Goal: Task Accomplishment & Management: Use online tool/utility

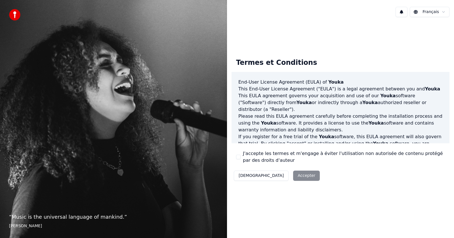
click at [239, 156] on button "J'accepte les termes et m'engage à éviter l'utilisation non autorisée de conten…" at bounding box center [238, 156] width 5 height 5
click at [293, 177] on button "Accepter" at bounding box center [306, 175] width 27 height 10
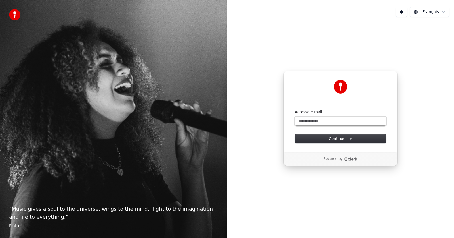
click at [306, 118] on input "Adresse e-mail" at bounding box center [340, 121] width 91 height 9
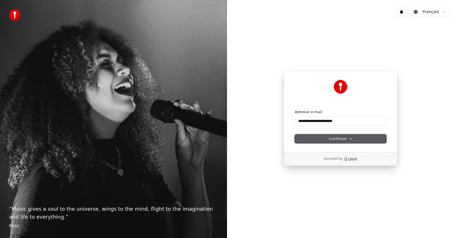
click at [339, 142] on button "Continuer" at bounding box center [340, 138] width 91 height 9
type input "**********"
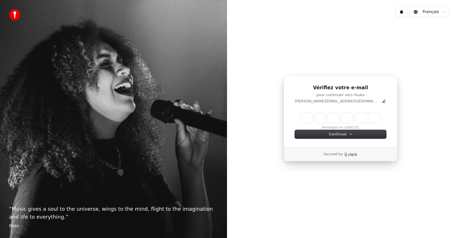
click at [308, 115] on input "Enter verification code" at bounding box center [340, 118] width 79 height 10
type input "******"
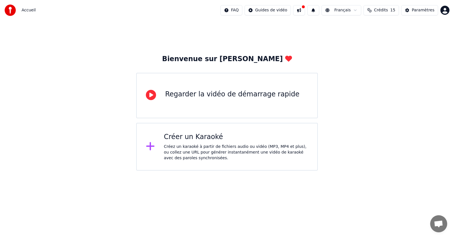
click at [191, 95] on div "Regarder la vidéo de démarrage rapide" at bounding box center [232, 94] width 134 height 9
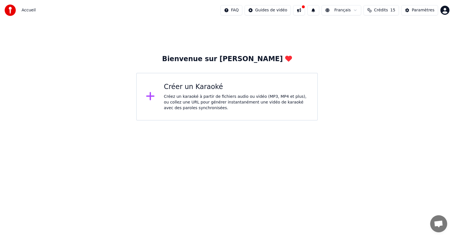
click at [199, 97] on div "Créez un karaoké à partir de fichiers audio ou vidéo (MP3, MP4 et plus), ou col…" at bounding box center [236, 102] width 144 height 17
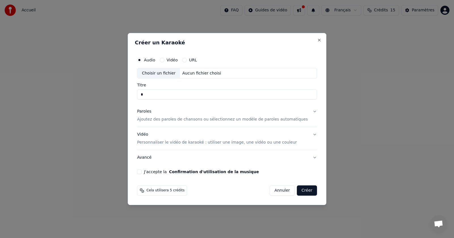
click at [168, 73] on div "Choisir un fichier" at bounding box center [158, 73] width 43 height 10
type input "**********"
click at [156, 94] on input "**********" at bounding box center [227, 94] width 180 height 10
click at [306, 112] on button "Paroles Ajoutez des paroles de chansons ou sélectionnez un modèle de paroles au…" at bounding box center [227, 115] width 180 height 23
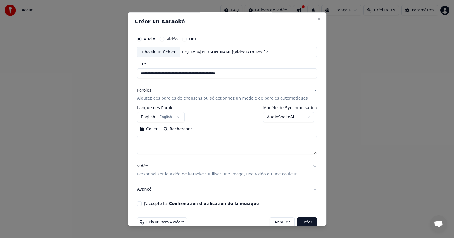
click at [306, 112] on div "**********" at bounding box center [227, 119] width 184 height 177
click at [183, 120] on body "**********" at bounding box center [227, 60] width 454 height 120
click at [184, 122] on div "**********" at bounding box center [227, 130] width 180 height 48
click at [158, 120] on body "**********" at bounding box center [227, 60] width 454 height 120
click at [183, 121] on div "**********" at bounding box center [227, 114] width 180 height 16
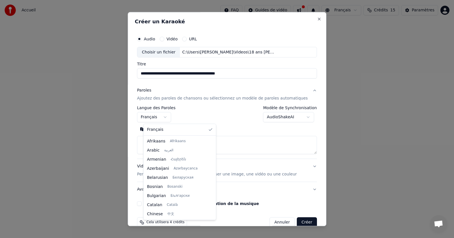
click at [157, 119] on body "**********" at bounding box center [227, 60] width 454 height 120
click at [153, 124] on div "Français Afrikaans Afrikaans Arabic العربية Armenian Հայերեն Azerbaijani Azərba…" at bounding box center [180, 172] width 72 height 96
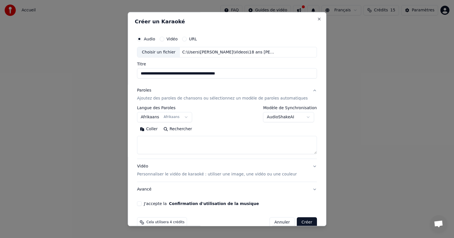
click at [188, 116] on button "Afrikaans Afrikaans" at bounding box center [164, 117] width 55 height 10
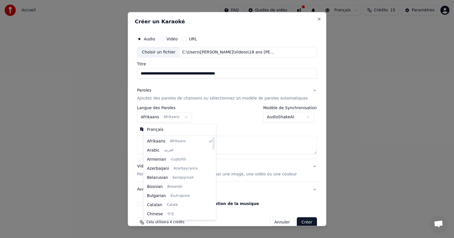
select select "**"
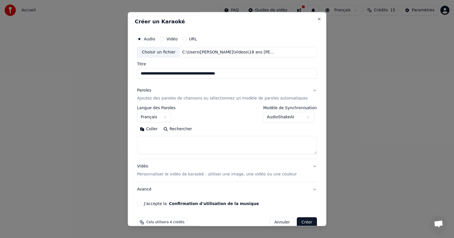
click at [153, 141] on textarea at bounding box center [227, 145] width 180 height 18
paste textarea "**********"
type textarea "**********"
click at [304, 166] on button "Vidéo Personnaliser le vidéo de karaoké : utiliser une image, une vidéo ou une …" at bounding box center [227, 170] width 180 height 23
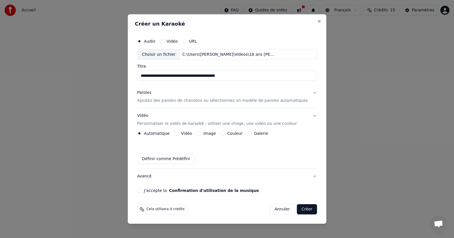
click at [201, 132] on button "Image" at bounding box center [199, 133] width 5 height 5
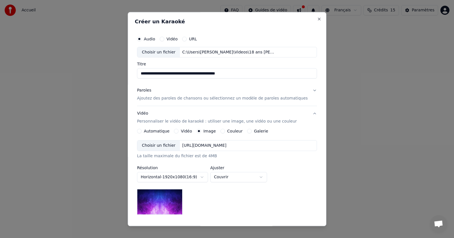
click at [281, 147] on div "Choisir un fichier [URL][DOMAIN_NAME]" at bounding box center [227, 145] width 180 height 11
click at [172, 146] on div "Choisir un fichier" at bounding box center [158, 145] width 43 height 10
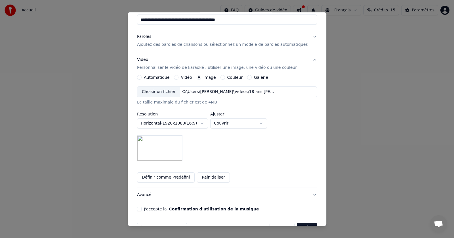
scroll to position [56, 0]
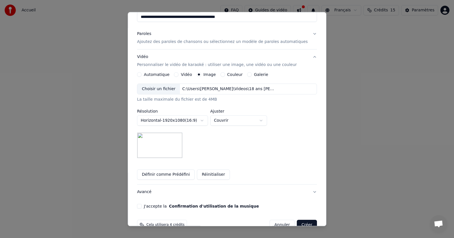
click at [267, 120] on button "Couvrir" at bounding box center [238, 120] width 57 height 10
click at [268, 120] on body "**********" at bounding box center [227, 60] width 454 height 120
click at [142, 205] on button "J'accepte la Confirmation d'utilisation de la musique" at bounding box center [139, 206] width 5 height 5
click at [146, 220] on div "Cela utilisera 4 crédits" at bounding box center [162, 225] width 50 height 10
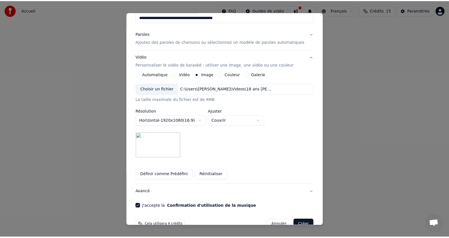
scroll to position [70, 0]
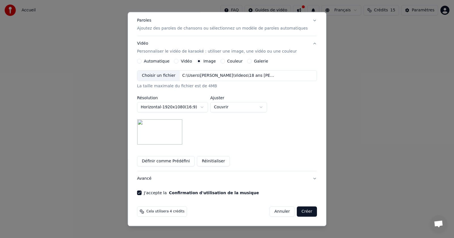
click at [297, 210] on button "Créer" at bounding box center [307, 211] width 20 height 10
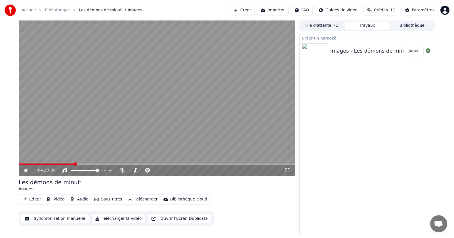
click at [64, 217] on button "Synchronisation manuelle" at bounding box center [55, 218] width 68 height 10
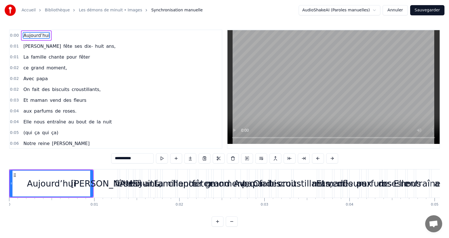
drag, startPoint x: 76, startPoint y: 184, endPoint x: 183, endPoint y: 184, distance: 107.6
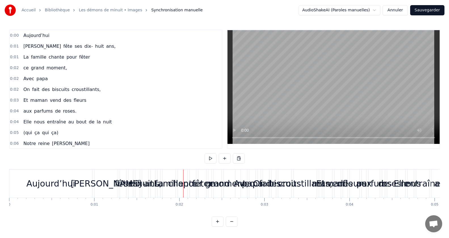
click at [38, 35] on span "Aujourd’hui" at bounding box center [36, 35] width 27 height 7
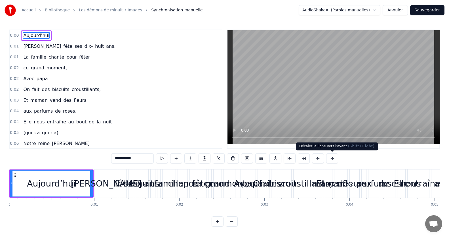
click at [331, 158] on button at bounding box center [332, 158] width 12 height 10
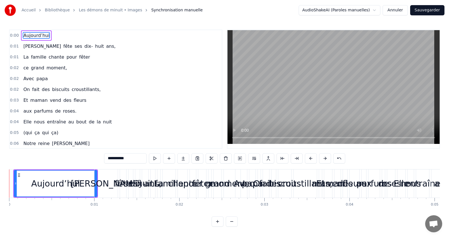
click at [331, 158] on div "**********" at bounding box center [224, 158] width 241 height 10
click at [340, 159] on button at bounding box center [339, 158] width 12 height 10
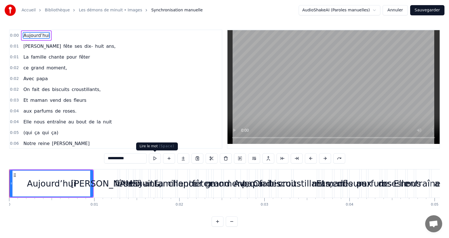
click at [156, 157] on button at bounding box center [155, 158] width 12 height 10
click at [13, 34] on span "0:00" at bounding box center [14, 36] width 9 height 6
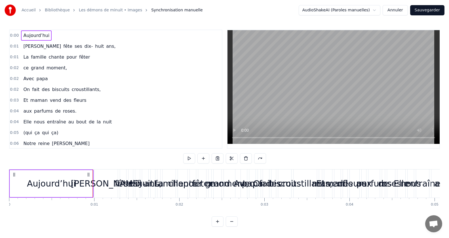
click at [13, 34] on span "0:00" at bounding box center [14, 36] width 9 height 6
click at [216, 225] on button at bounding box center [218, 221] width 12 height 10
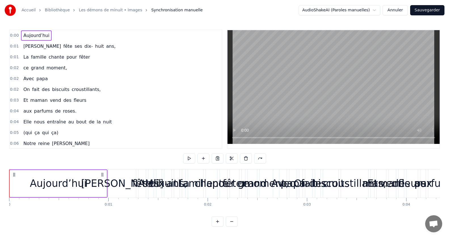
click at [216, 225] on button at bounding box center [218, 221] width 12 height 10
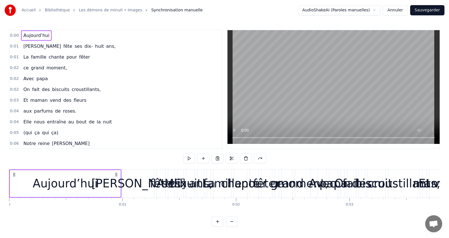
click at [231, 225] on button at bounding box center [232, 221] width 12 height 10
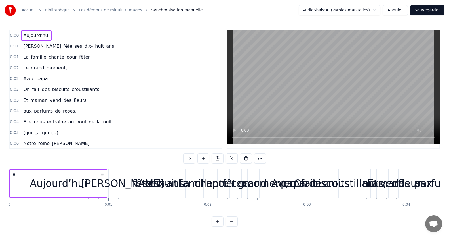
click at [231, 225] on button at bounding box center [232, 221] width 12 height 10
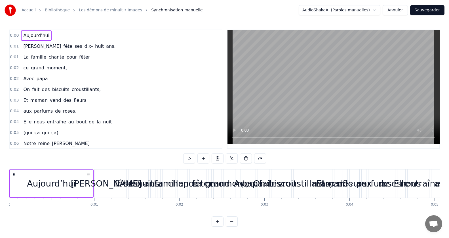
click at [231, 225] on button at bounding box center [232, 221] width 12 height 10
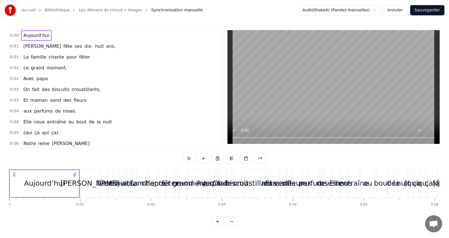
click at [231, 225] on button at bounding box center [232, 221] width 12 height 10
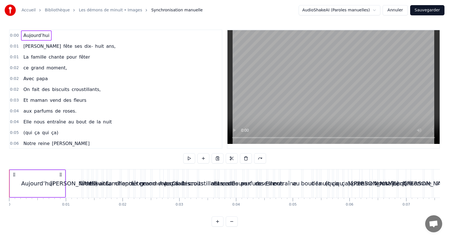
click at [217, 226] on button at bounding box center [218, 221] width 12 height 10
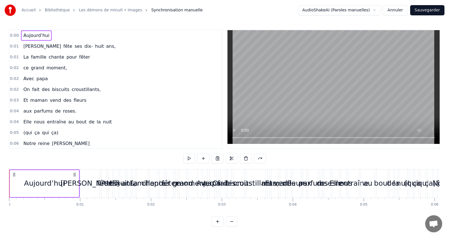
click at [217, 226] on button at bounding box center [218, 221] width 12 height 10
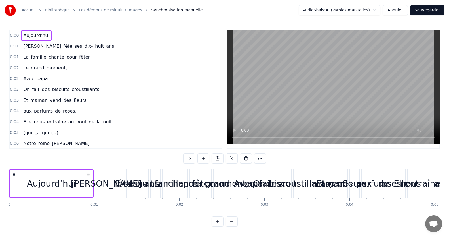
scroll to position [3, 0]
click at [379, 10] on html "Accueil Bibliothèque Les démons de minuit • Images Synchronisation manuelle Aud…" at bounding box center [224, 117] width 449 height 235
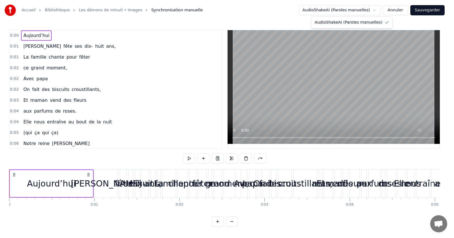
click at [379, 10] on html "Accueil Bibliothèque Les démons de minuit • Images Synchronisation manuelle Aud…" at bounding box center [227, 117] width 454 height 235
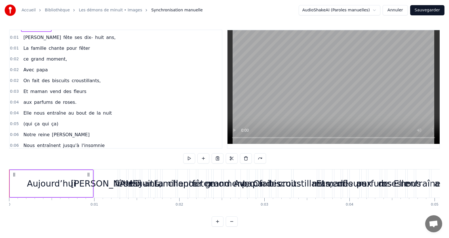
scroll to position [0, 0]
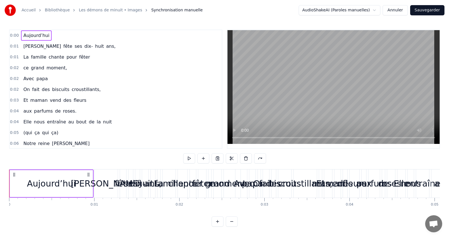
click at [102, 11] on link "Les démons de minuit • Images" at bounding box center [110, 10] width 63 height 6
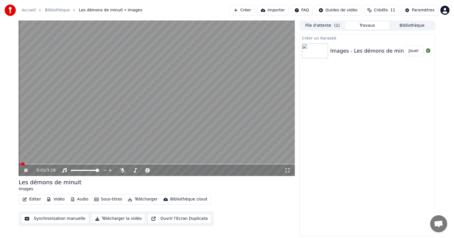
click at [27, 169] on icon at bounding box center [25, 169] width 3 height 3
click at [35, 198] on button "Éditer" at bounding box center [31, 199] width 23 height 8
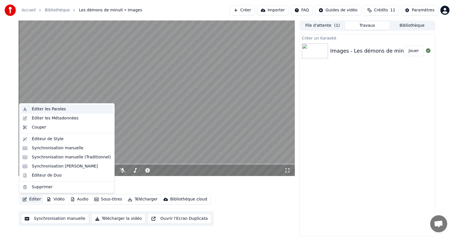
click at [49, 109] on div "Éditer les Paroles" at bounding box center [49, 109] width 34 height 6
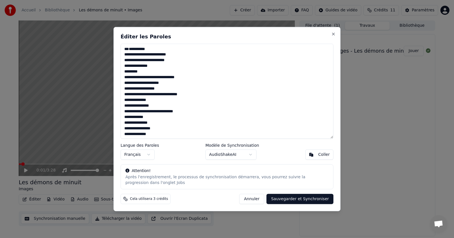
click at [252, 154] on body "Accueil Bibliothèque Les démons de minuit • Images Créer Importer FAQ Guides de…" at bounding box center [227, 119] width 454 height 238
click at [366, 116] on div at bounding box center [227, 119] width 454 height 238
click at [285, 199] on button "Sauvegarder et Synchroniser" at bounding box center [299, 199] width 67 height 10
type textarea "**********"
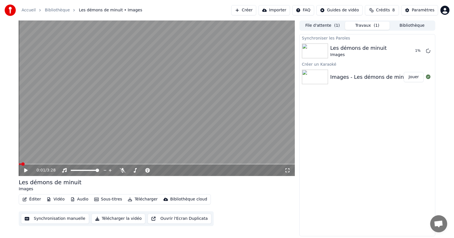
click at [25, 167] on div "0:01 / 3:28" at bounding box center [157, 170] width 272 height 6
click at [24, 169] on icon at bounding box center [25, 170] width 3 height 4
click at [24, 169] on icon at bounding box center [29, 170] width 13 height 5
click at [25, 169] on icon at bounding box center [25, 169] width 3 height 3
click at [327, 26] on button "File d'attente ( 1 )" at bounding box center [322, 26] width 45 height 8
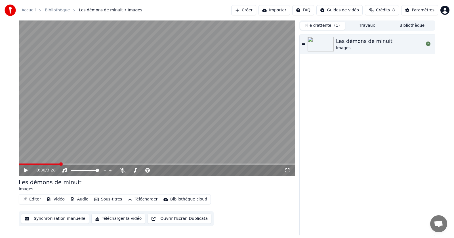
click at [371, 25] on button "Travaux" at bounding box center [367, 26] width 45 height 8
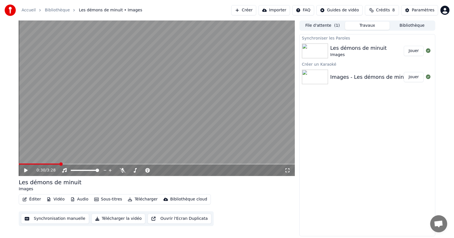
click at [347, 51] on div "Les démons de minuit" at bounding box center [358, 48] width 56 height 8
click at [416, 9] on div "Paramètres" at bounding box center [423, 10] width 23 height 6
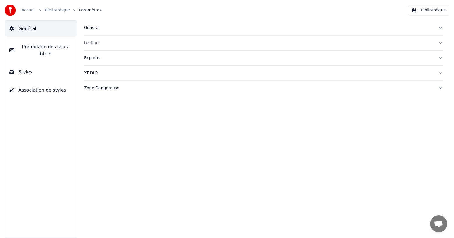
click at [24, 30] on span "Général" at bounding box center [27, 28] width 18 height 7
click at [94, 26] on div "Général" at bounding box center [259, 28] width 350 height 6
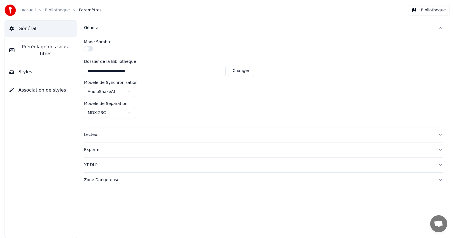
click at [91, 29] on div "Général" at bounding box center [259, 28] width 350 height 6
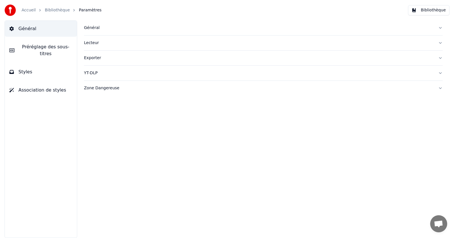
click at [56, 10] on link "Bibliothèque" at bounding box center [57, 10] width 25 height 6
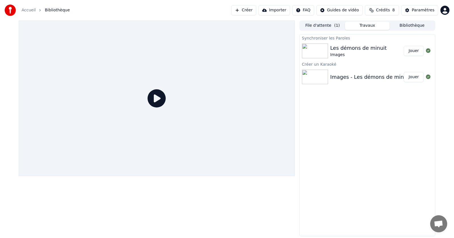
click at [345, 76] on div "Images - Les démons de minuit (karaoke instrumental)" at bounding box center [400, 77] width 140 height 8
click at [371, 48] on div "Les démons de minuit" at bounding box center [358, 48] width 56 height 8
click at [413, 50] on button "Jouer" at bounding box center [414, 51] width 20 height 10
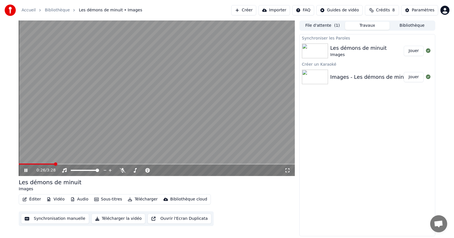
click at [28, 170] on icon at bounding box center [29, 170] width 13 height 5
click at [41, 219] on button "Synchronisation manuelle" at bounding box center [55, 218] width 68 height 10
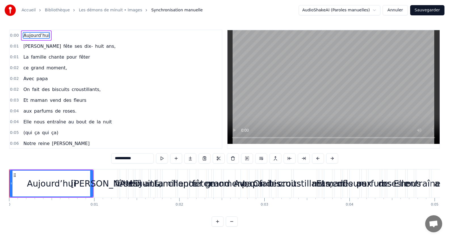
click at [15, 34] on span "0:00" at bounding box center [14, 36] width 9 height 6
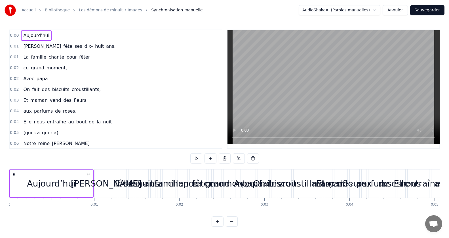
click at [15, 34] on span "0:00" at bounding box center [14, 36] width 9 height 6
click at [106, 175] on div "[PERSON_NAME]" at bounding box center [105, 183] width 23 height 28
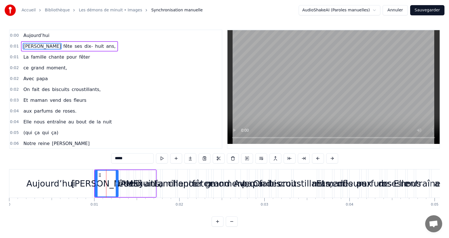
click at [124, 180] on div "fête" at bounding box center [123, 183] width 17 height 13
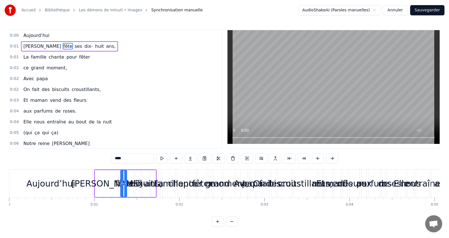
click at [134, 183] on div "dix-" at bounding box center [138, 183] width 16 height 13
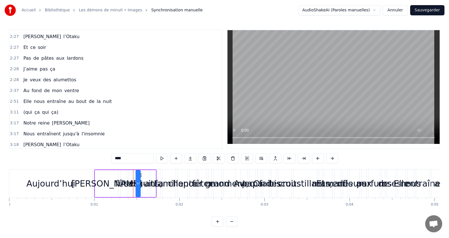
scroll to position [361, 0]
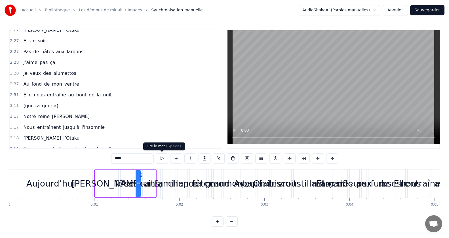
click at [160, 158] on button at bounding box center [162, 158] width 12 height 10
click at [57, 184] on div "Aujourd’hui" at bounding box center [50, 183] width 49 height 13
type input "**********"
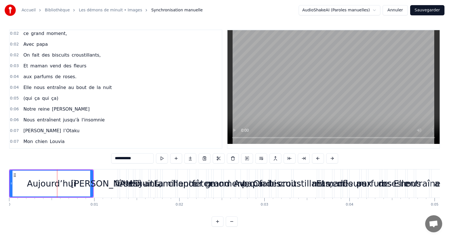
scroll to position [0, 0]
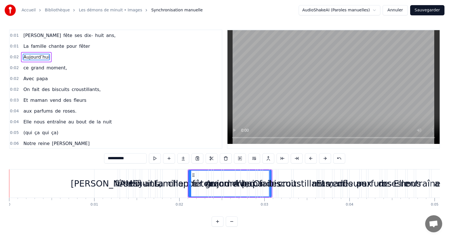
click at [396, 9] on button "Annuler" at bounding box center [395, 10] width 25 height 10
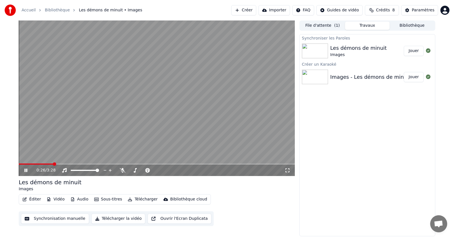
click at [25, 170] on icon at bounding box center [25, 169] width 3 height 3
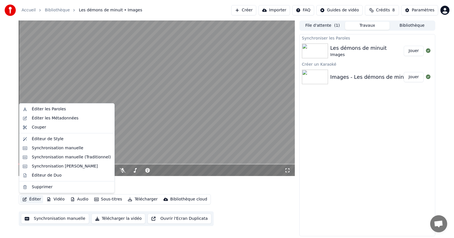
click at [32, 199] on button "Éditer" at bounding box center [31, 199] width 23 height 8
click at [47, 149] on div "Synchronisation manuelle" at bounding box center [58, 148] width 52 height 6
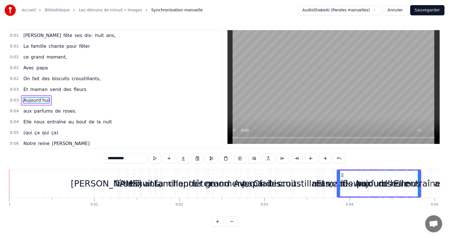
drag, startPoint x: 41, startPoint y: 100, endPoint x: 39, endPoint y: 52, distance: 48.0
click at [39, 52] on div "0:01 [PERSON_NAME] fête ses dix- huit ans, 0:01 La famille chante pour fêter 0:…" at bounding box center [115, 89] width 213 height 119
click at [38, 99] on span "Aujourd’hui" at bounding box center [36, 100] width 27 height 7
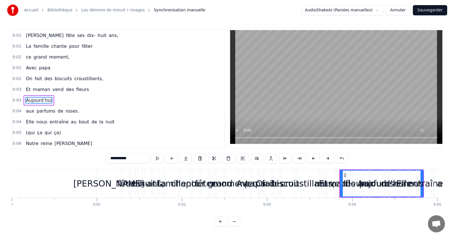
scroll to position [11, 0]
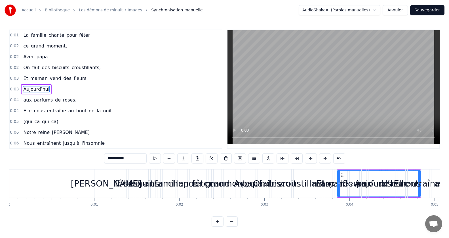
click at [402, 11] on button "Annuler" at bounding box center [395, 10] width 25 height 10
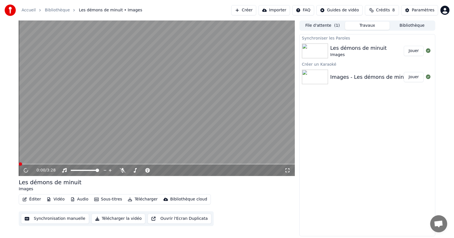
click at [363, 26] on button "Travaux" at bounding box center [367, 26] width 45 height 8
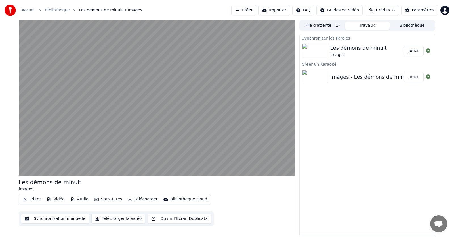
click at [408, 24] on button "Bibliothèque" at bounding box center [412, 26] width 45 height 8
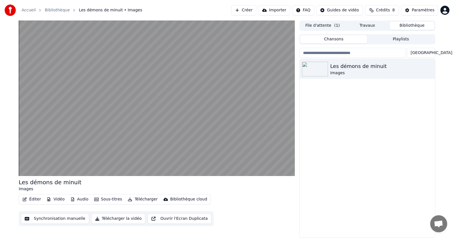
click at [371, 26] on button "Travaux" at bounding box center [367, 26] width 45 height 8
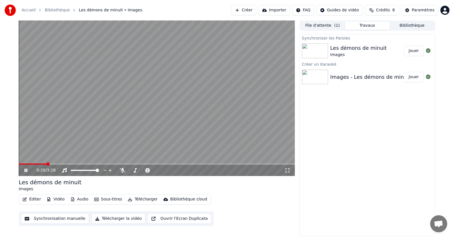
click at [26, 170] on icon at bounding box center [29, 170] width 13 height 5
click at [35, 199] on button "Éditer" at bounding box center [31, 199] width 23 height 8
click at [31, 199] on button "Éditer" at bounding box center [31, 199] width 23 height 8
click at [45, 219] on button "Synchronisation manuelle" at bounding box center [55, 218] width 68 height 10
